Goal: Book appointment/travel/reservation

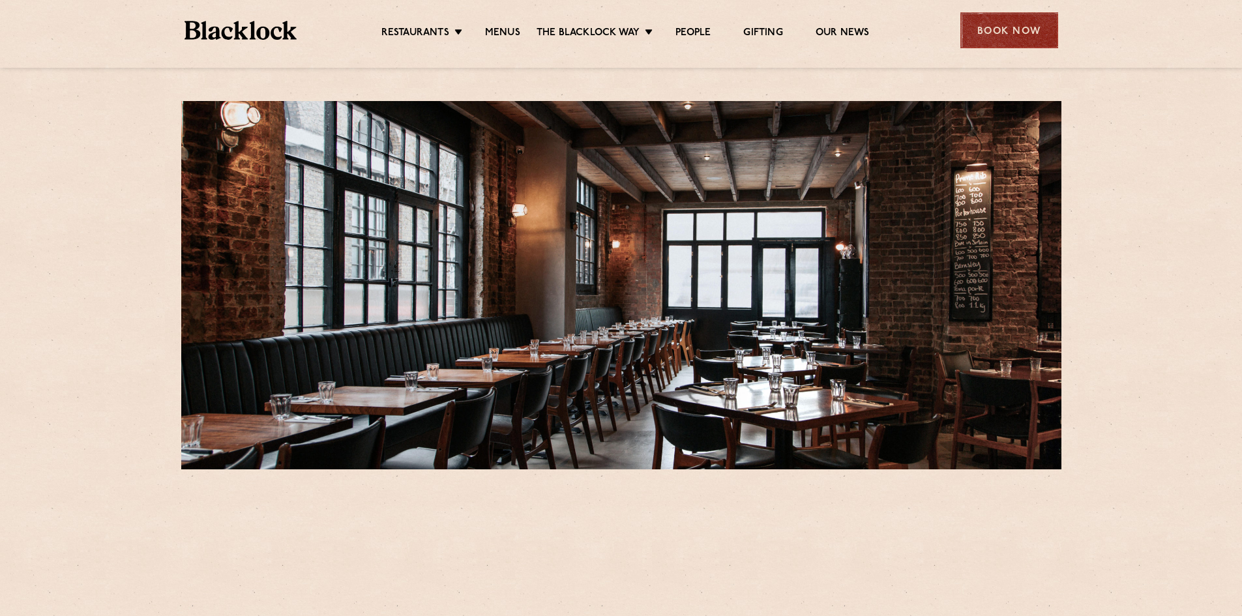
click at [1052, 28] on div "Book Now" at bounding box center [1010, 30] width 98 height 36
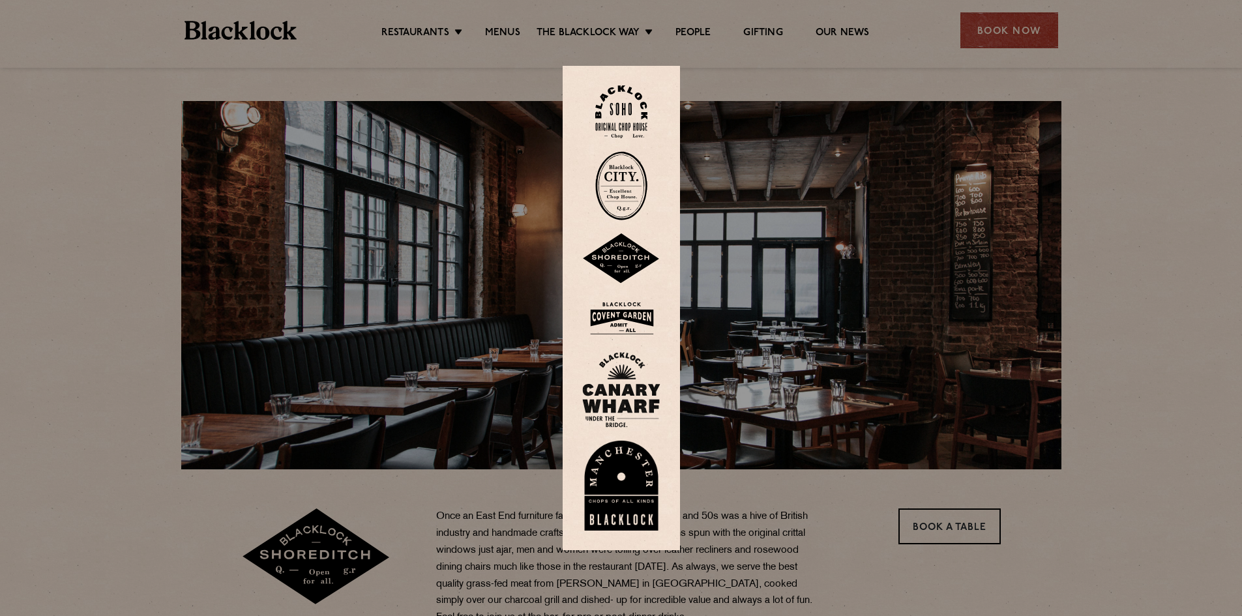
click at [644, 256] on img at bounding box center [621, 258] width 78 height 51
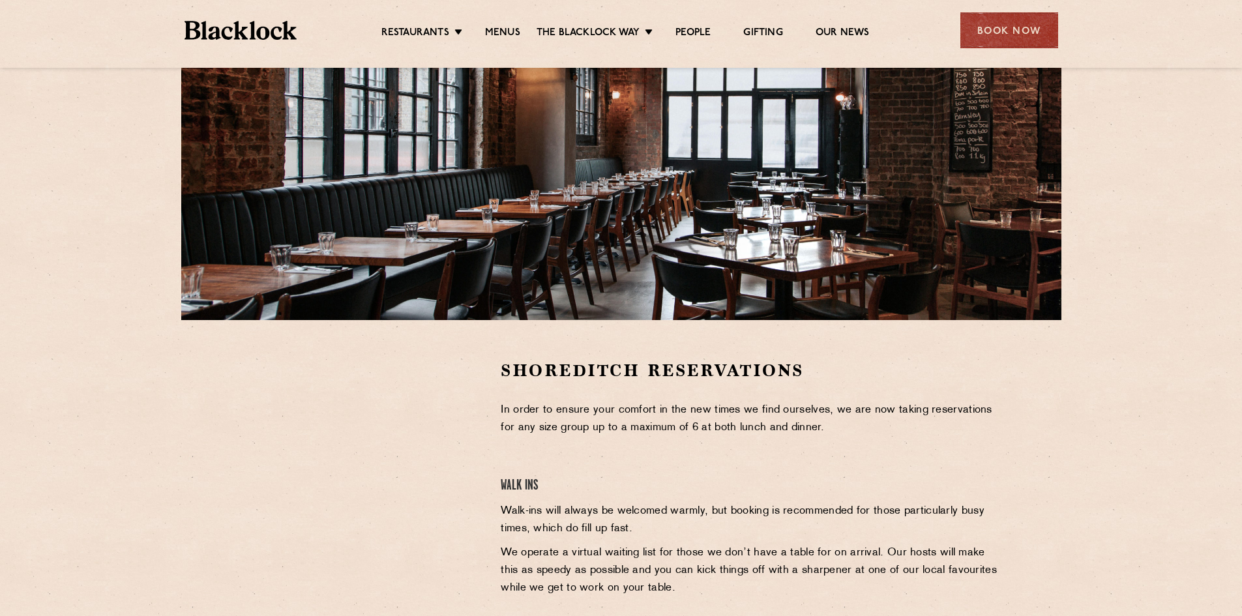
scroll to position [326, 0]
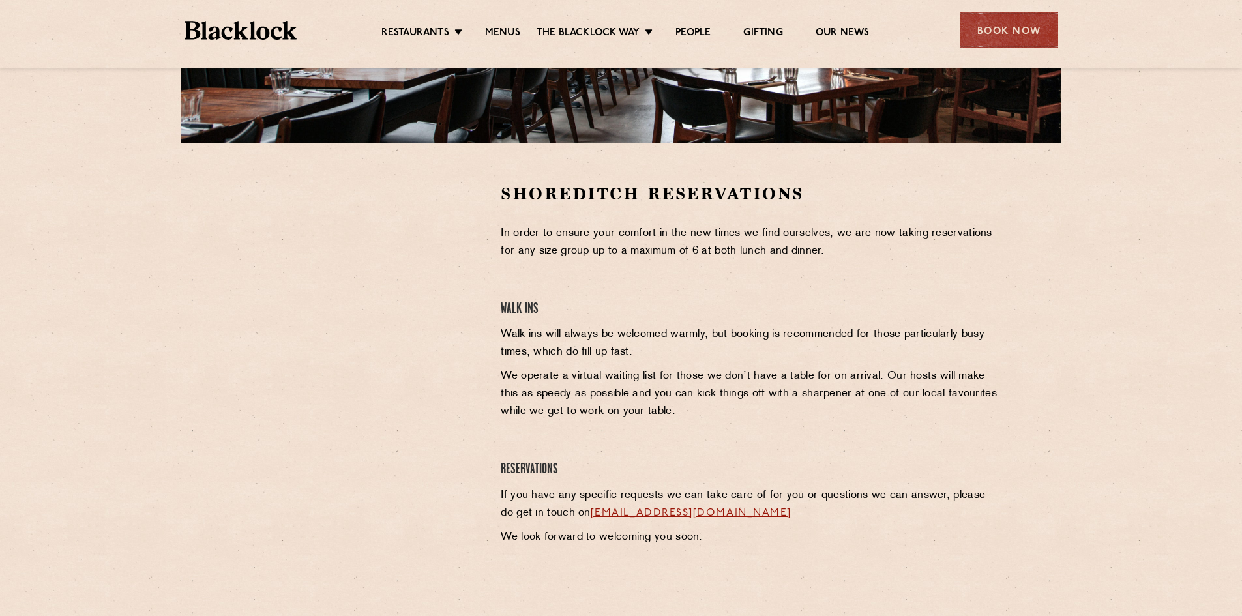
drag, startPoint x: 522, startPoint y: 318, endPoint x: 515, endPoint y: 316, distance: 7.6
click at [522, 318] on h4 "Walk Ins" at bounding box center [751, 310] width 500 height 18
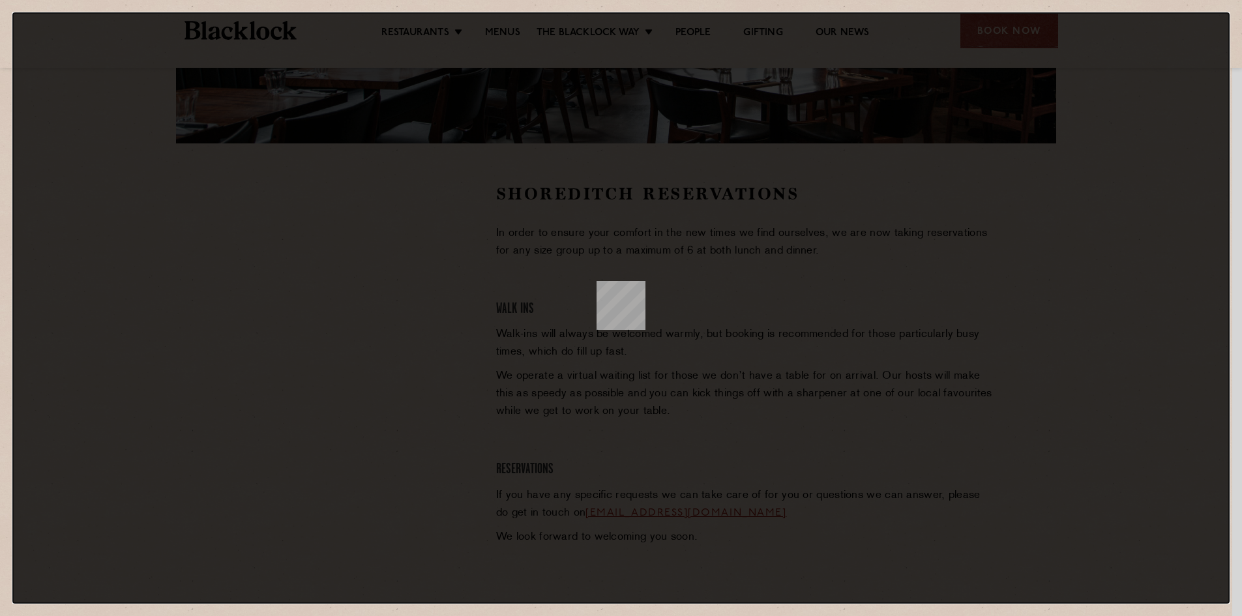
scroll to position [0, 0]
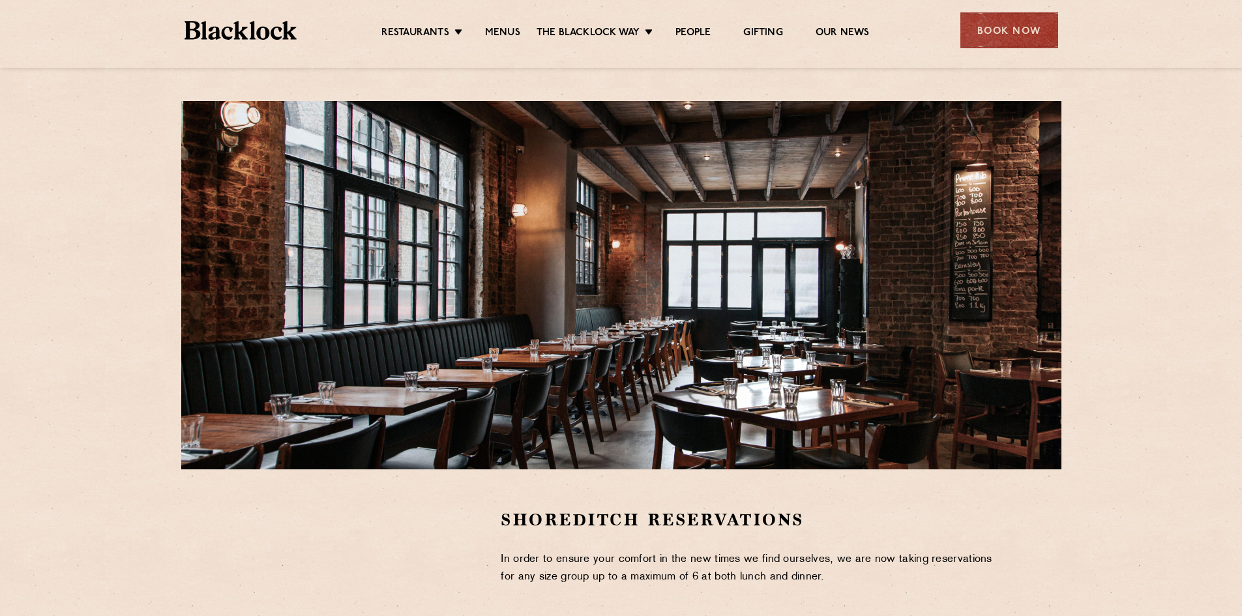
click at [95, 242] on div "Shoreditch Reservations In order to ensure your comfort in the new times we fin…" at bounding box center [621, 459] width 1242 height 918
